Goal: Task Accomplishment & Management: Use online tool/utility

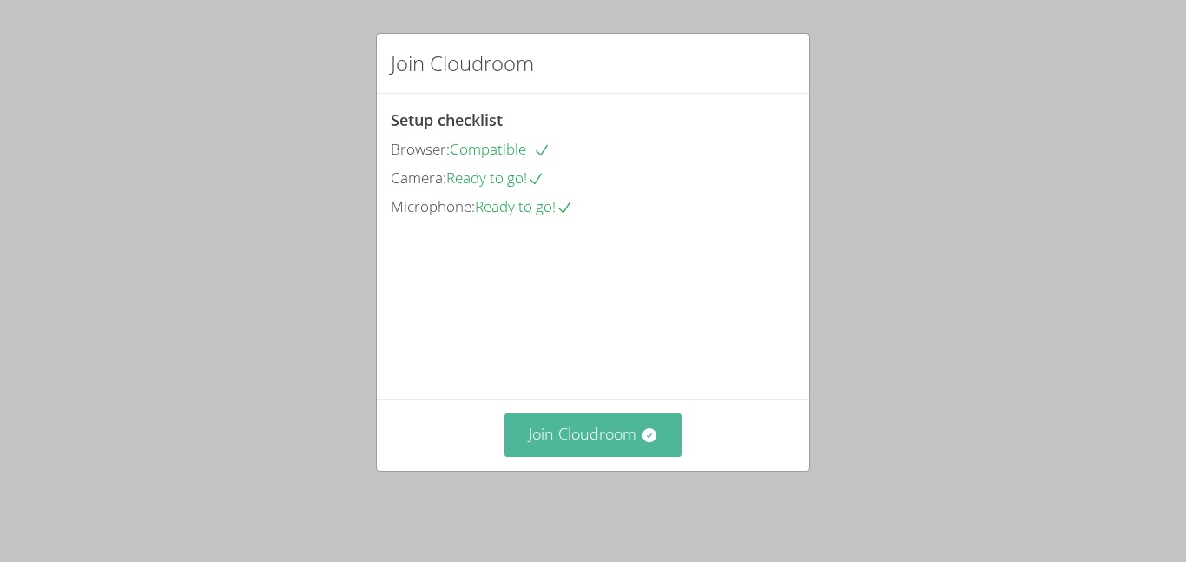
click at [655, 456] on button "Join Cloudroom" at bounding box center [594, 434] width 178 height 43
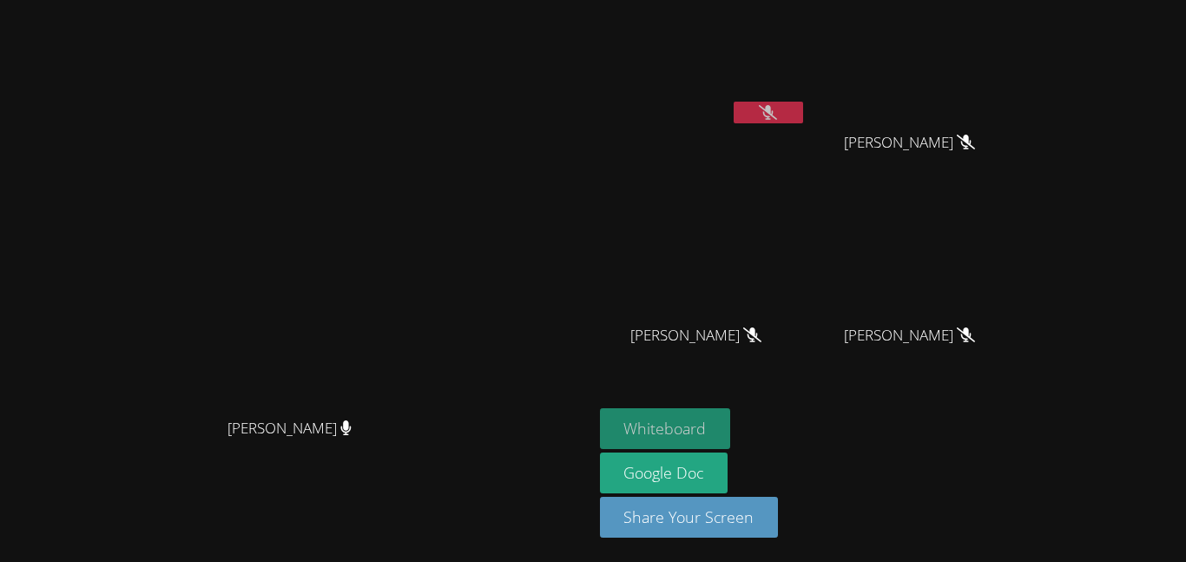
click at [731, 423] on button "Whiteboard" at bounding box center [665, 428] width 131 height 41
click at [777, 115] on icon at bounding box center [768, 112] width 18 height 15
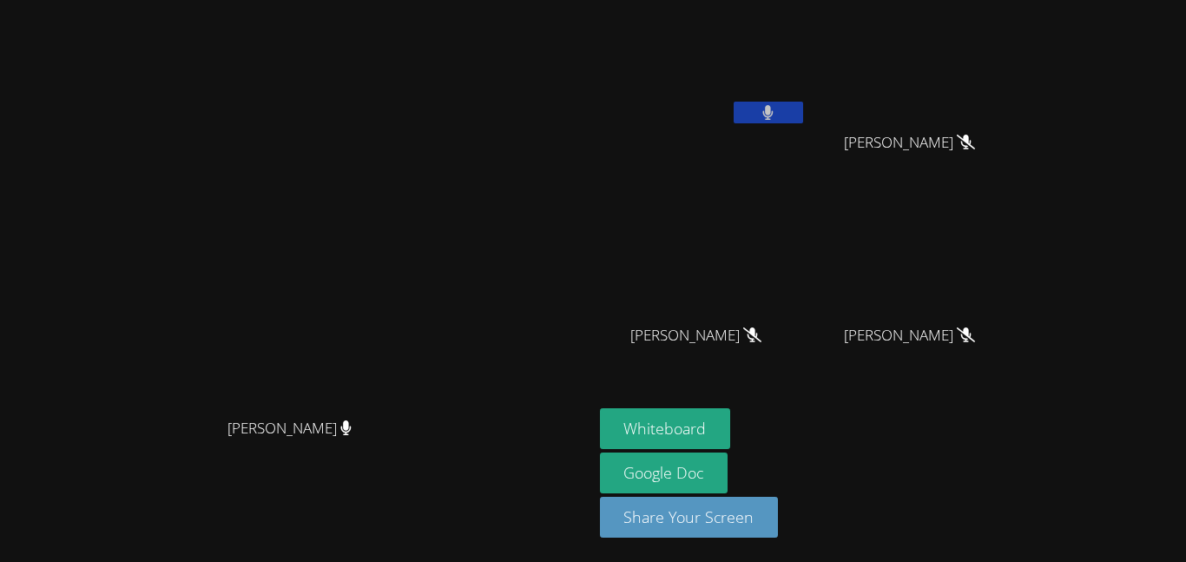
click at [803, 115] on button at bounding box center [768, 113] width 69 height 22
click at [803, 112] on button at bounding box center [768, 113] width 69 height 22
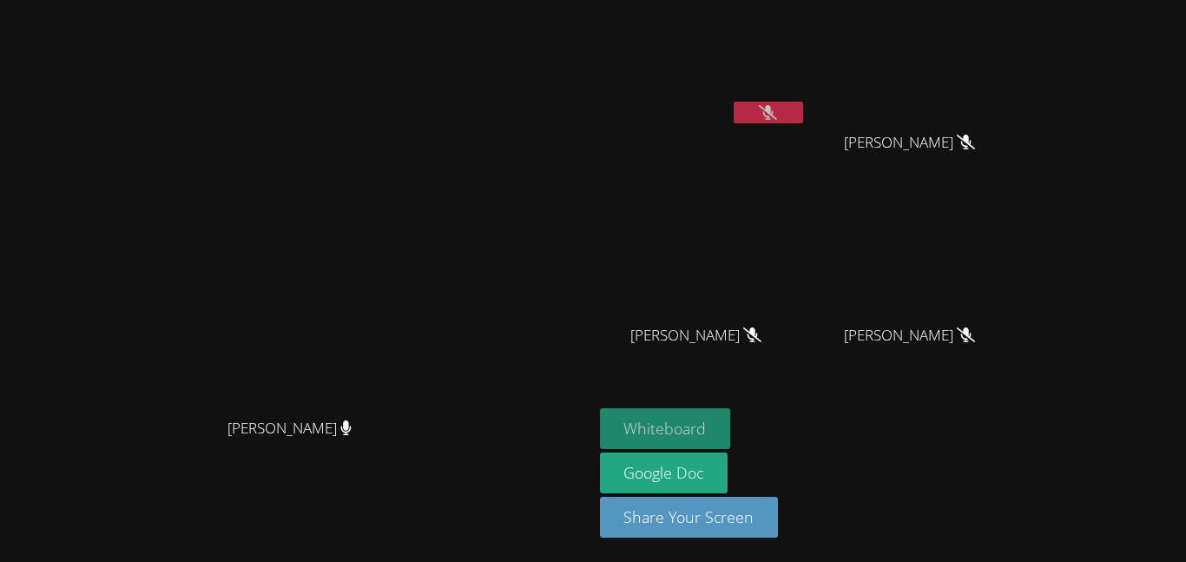
click at [731, 417] on button "Whiteboard" at bounding box center [665, 428] width 131 height 41
click at [777, 112] on icon at bounding box center [768, 112] width 18 height 15
click at [803, 120] on button at bounding box center [768, 113] width 69 height 22
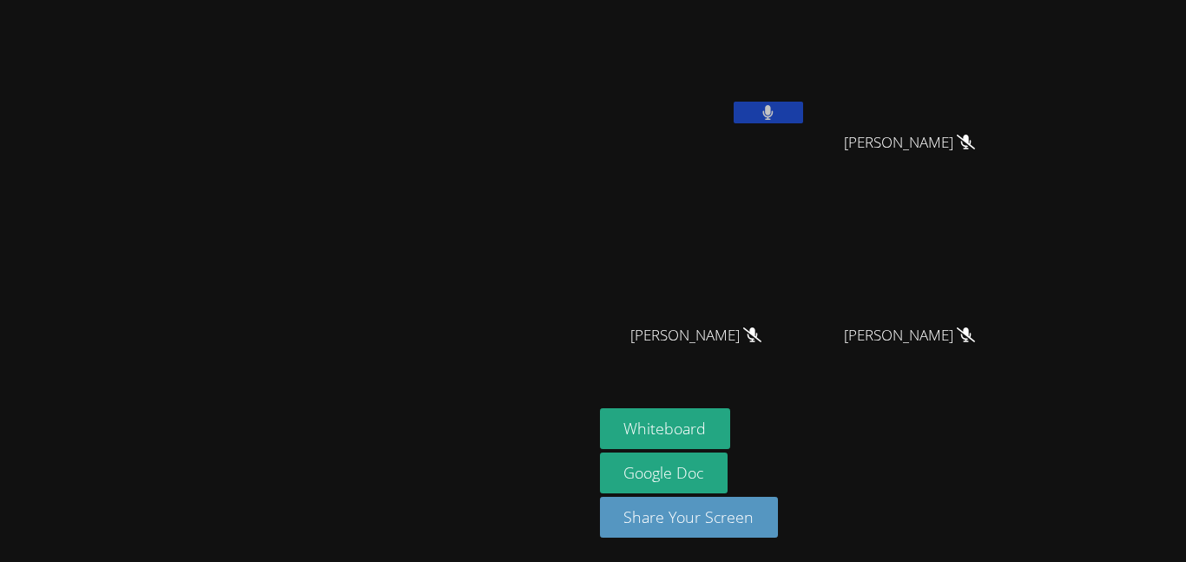
click at [803, 102] on button at bounding box center [768, 113] width 69 height 22
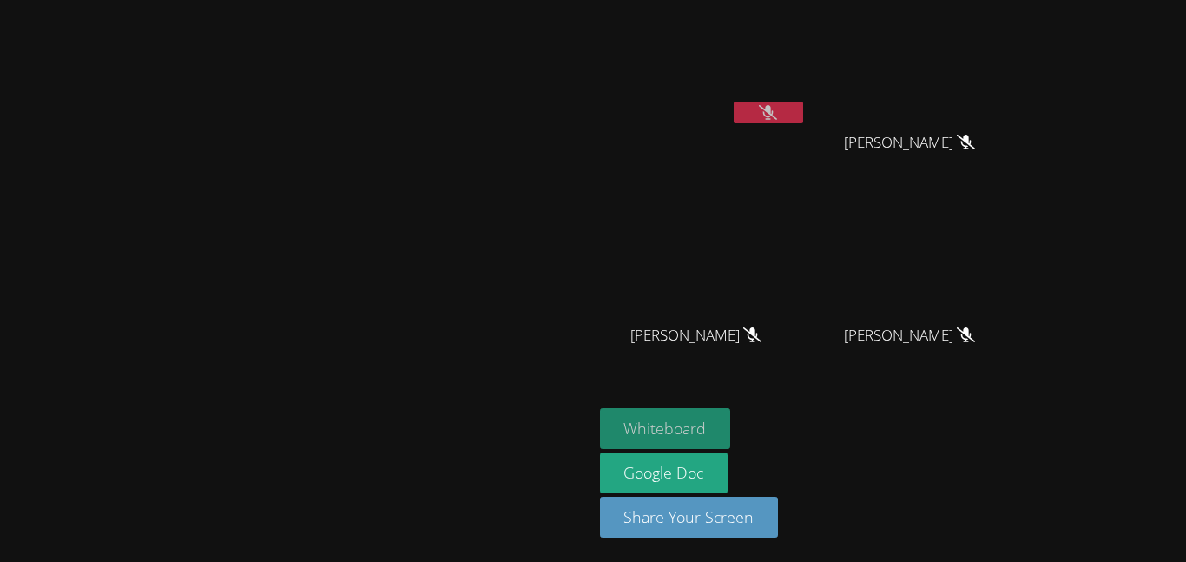
click at [731, 422] on button "Whiteboard" at bounding box center [665, 428] width 131 height 41
click at [426, 110] on video at bounding box center [296, 246] width 261 height 326
click at [803, 105] on button at bounding box center [768, 113] width 69 height 22
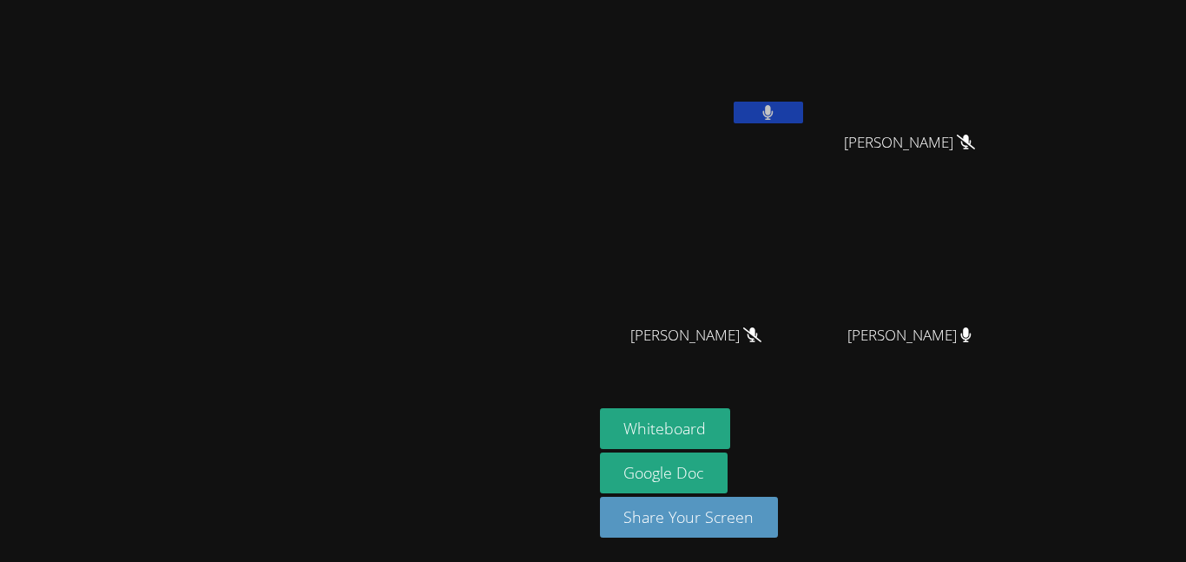
click at [803, 105] on button at bounding box center [768, 113] width 69 height 22
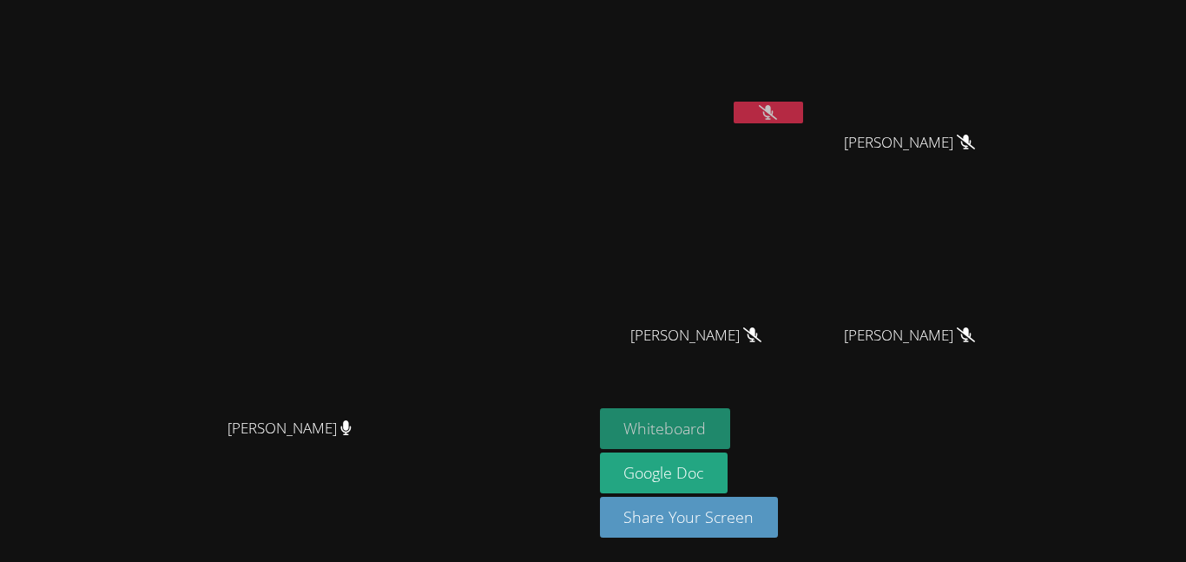
click at [731, 423] on button "Whiteboard" at bounding box center [665, 428] width 131 height 41
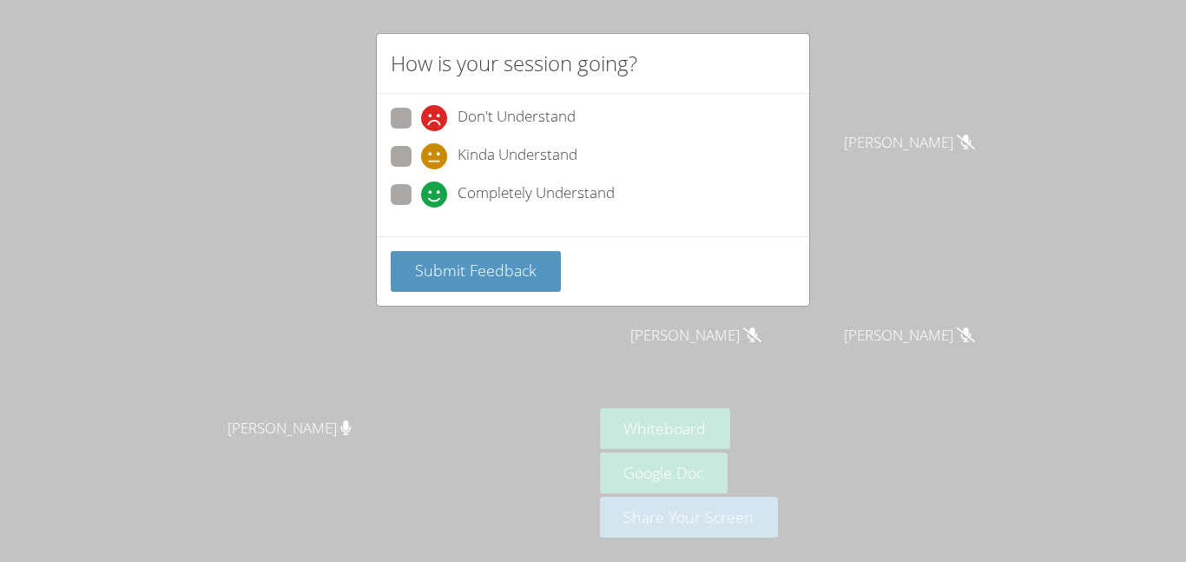
click at [473, 202] on span "Completely Understand" at bounding box center [536, 194] width 157 height 26
click at [436, 199] on input "Completely Understand" at bounding box center [428, 191] width 15 height 15
radio input "true"
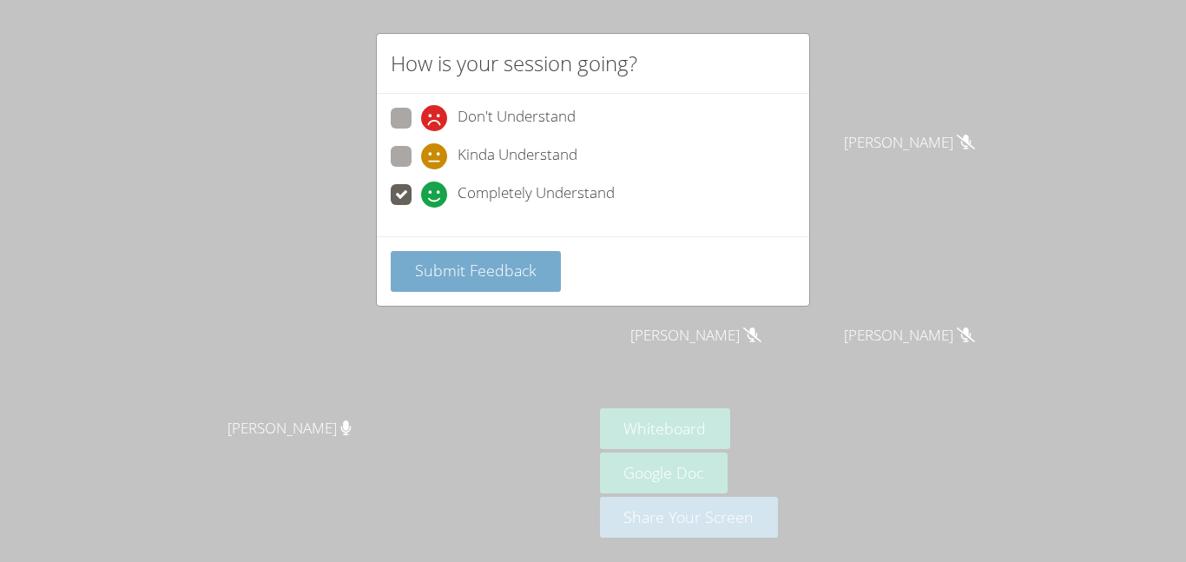
click at [534, 262] on span "Submit Feedback" at bounding box center [476, 270] width 122 height 21
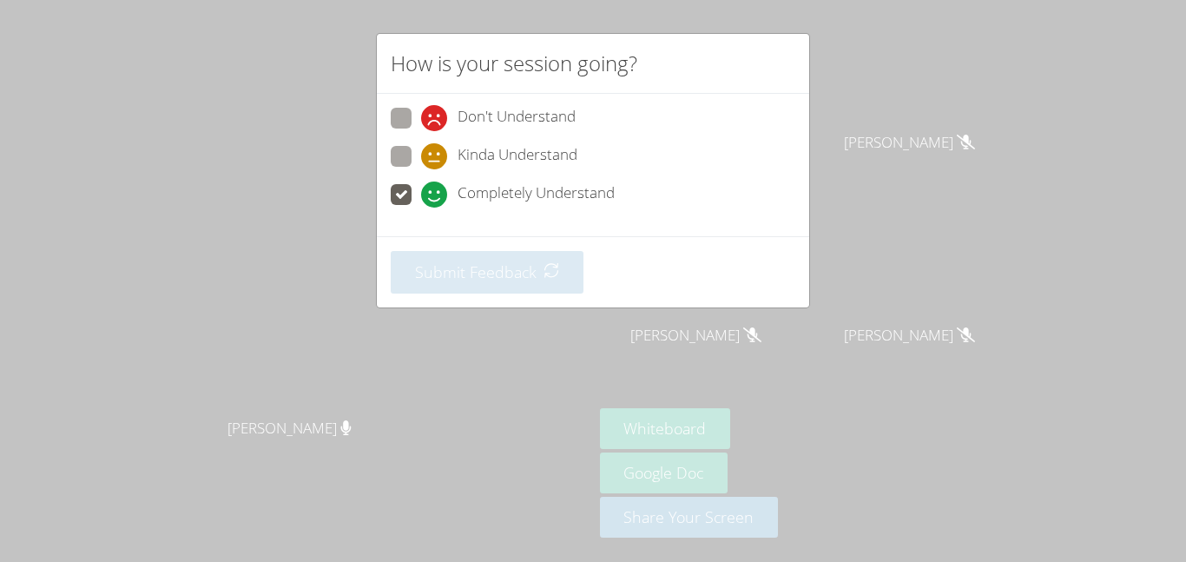
click at [490, 233] on div "Don't Understand Kinda Understand Completely Understand" at bounding box center [593, 165] width 432 height 142
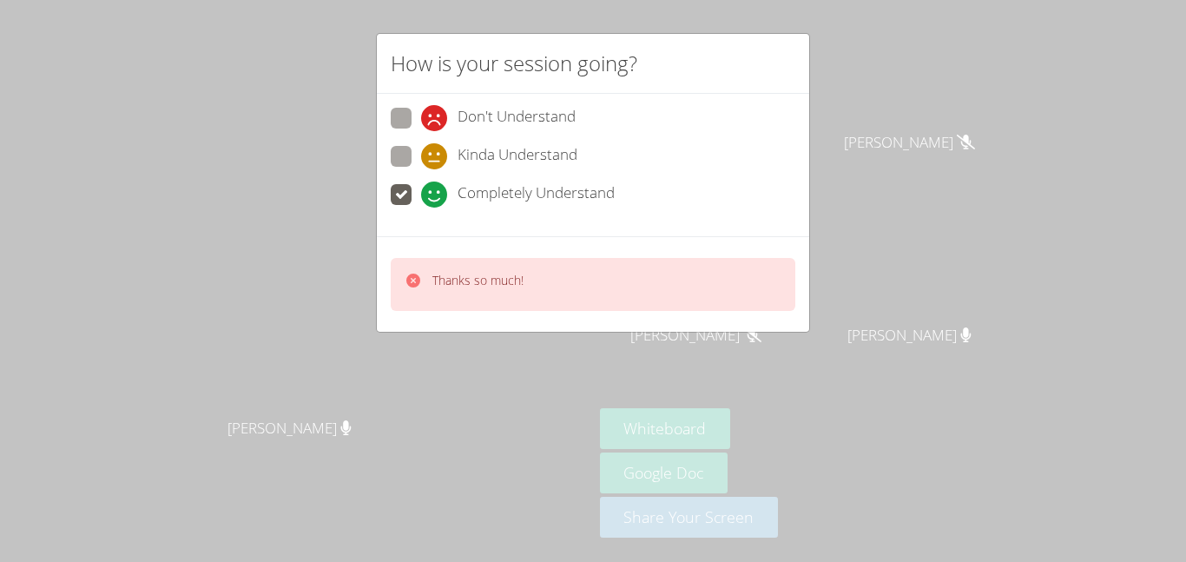
click at [426, 312] on div "Thanks so much!" at bounding box center [593, 284] width 432 height 96
click at [437, 282] on p "Thanks so much!" at bounding box center [477, 280] width 91 height 17
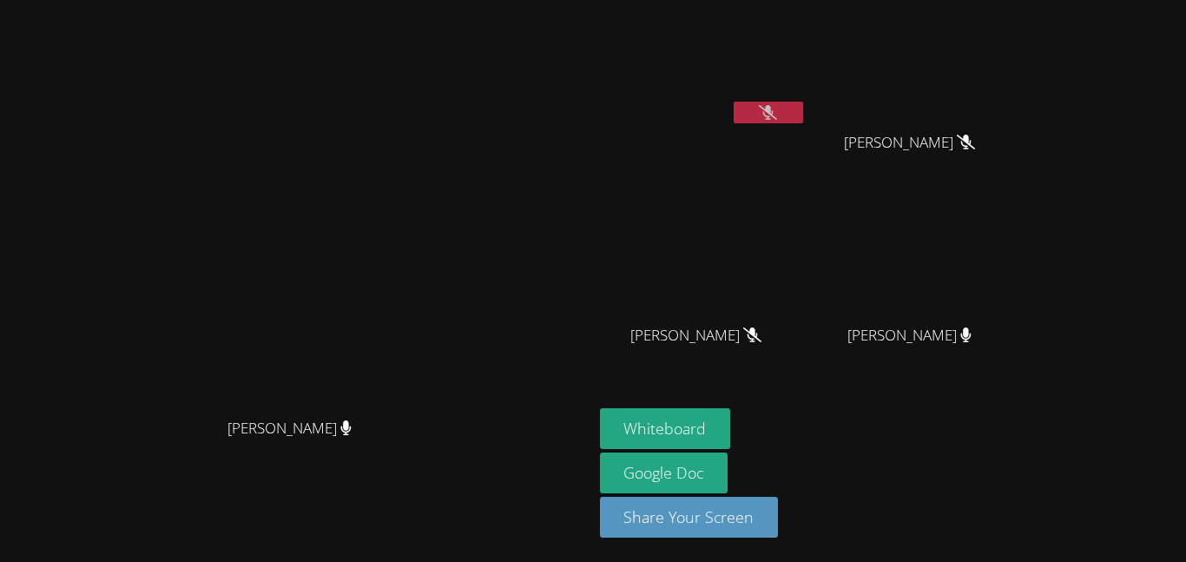
click at [386, 363] on video at bounding box center [296, 246] width 261 height 326
click at [803, 117] on button at bounding box center [768, 113] width 69 height 22
